Goal: Information Seeking & Learning: Learn about a topic

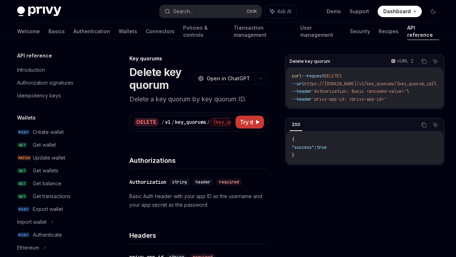
scroll to position [467, 0]
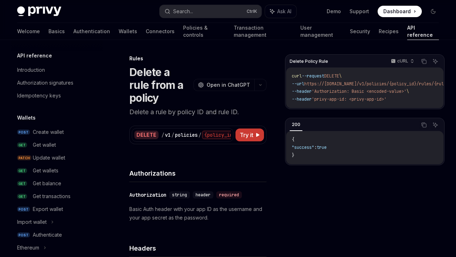
scroll to position [411, 0]
